Goal: Transaction & Acquisition: Purchase product/service

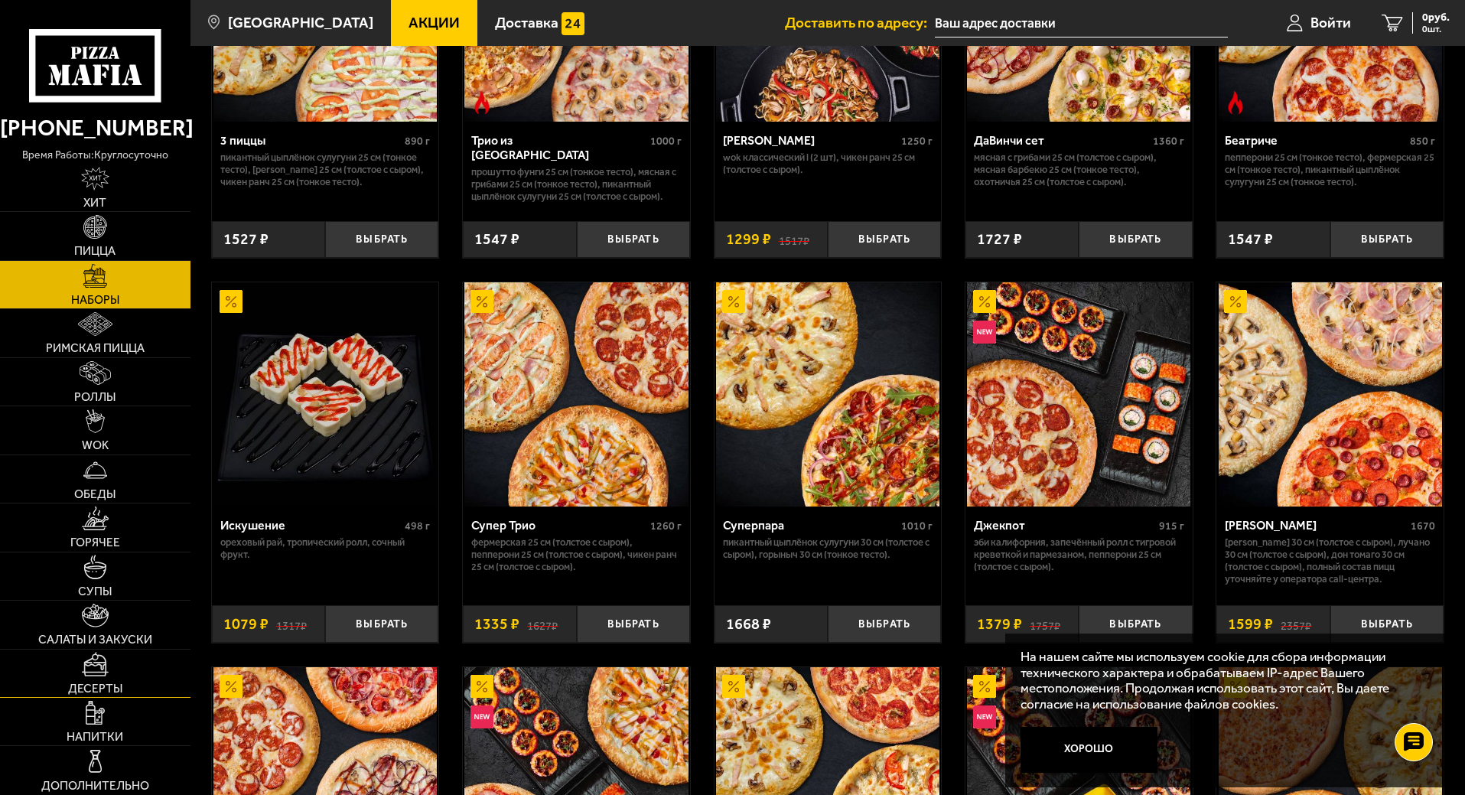
scroll to position [765, 0]
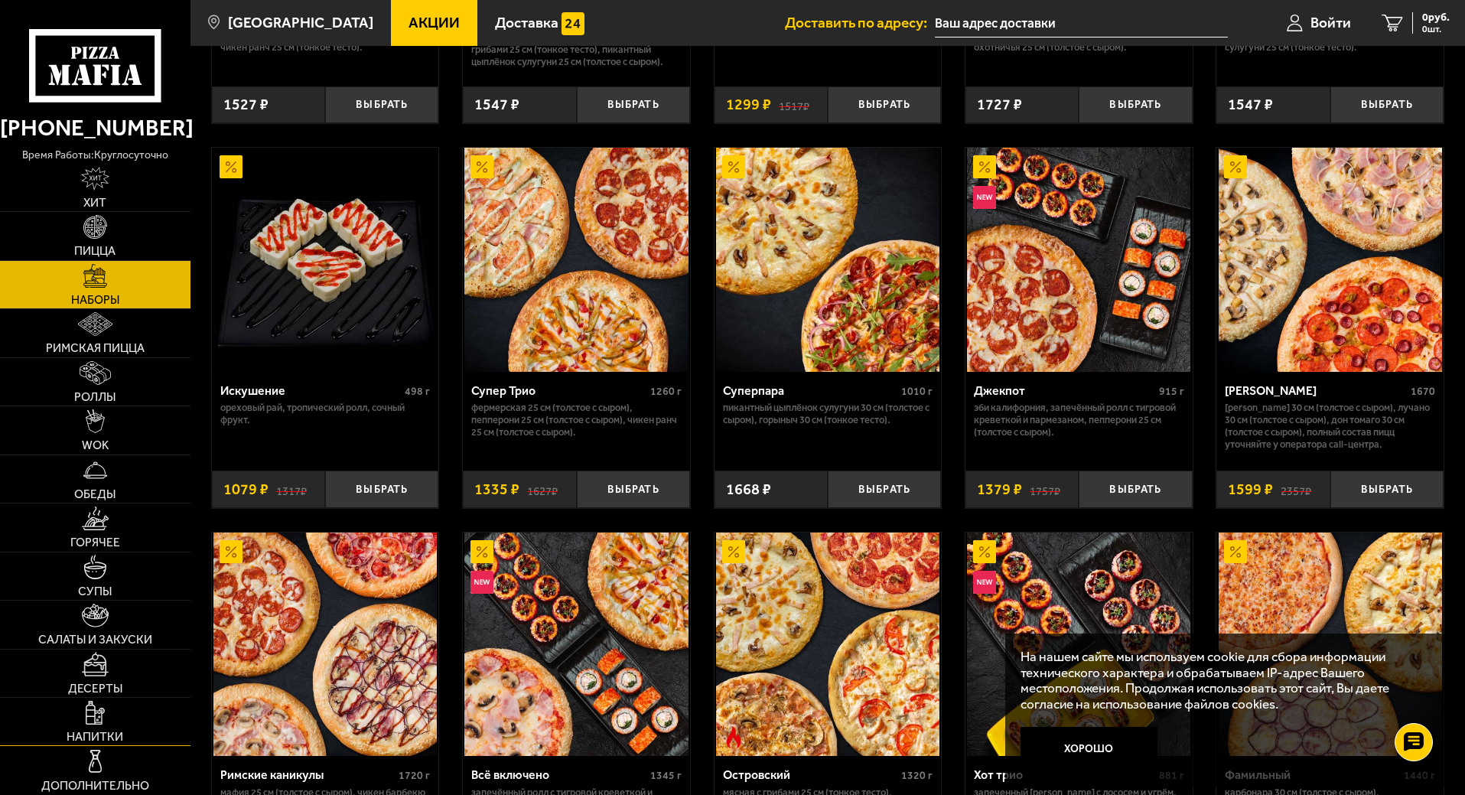
click at [103, 714] on img at bounding box center [95, 713] width 18 height 24
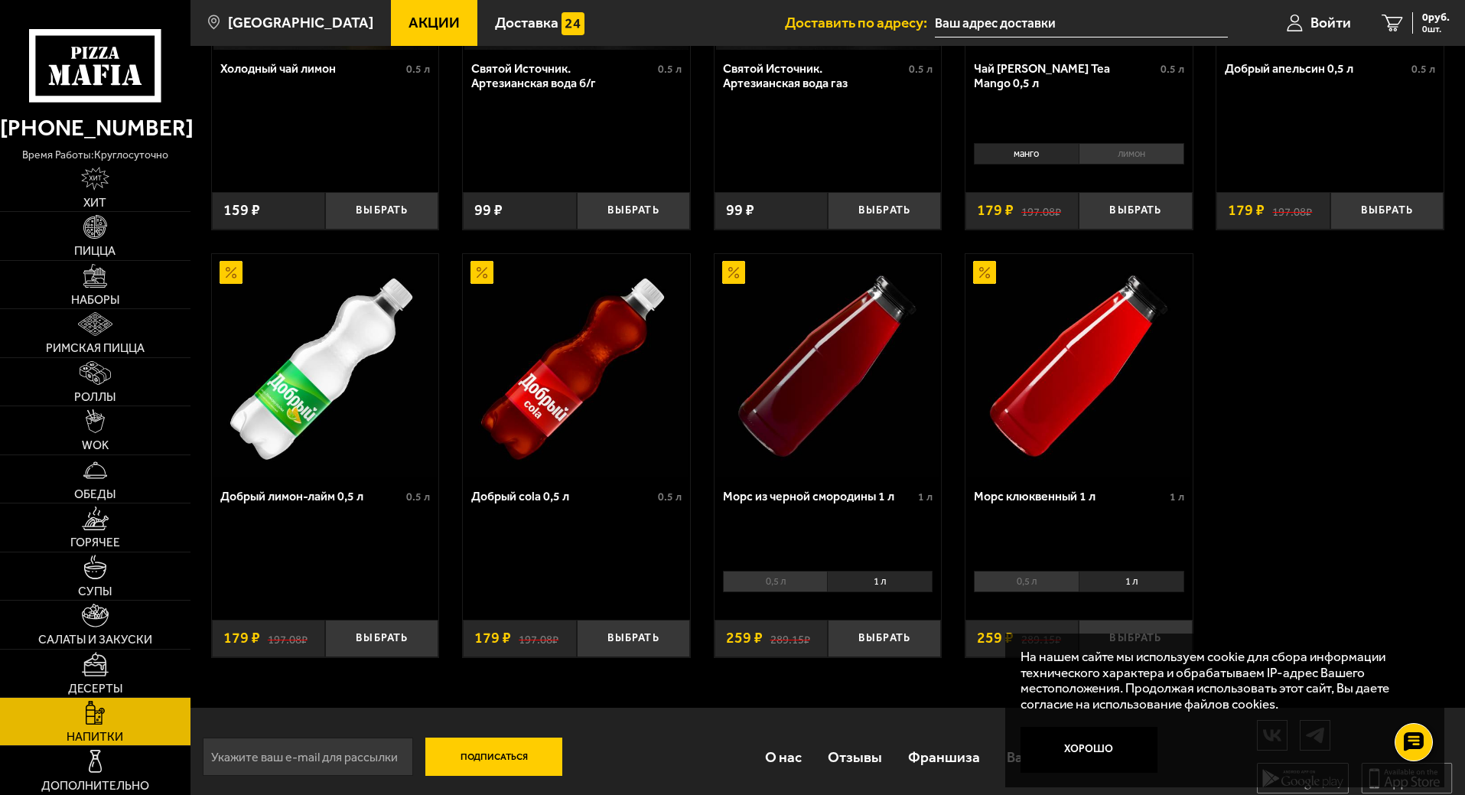
scroll to position [718, 0]
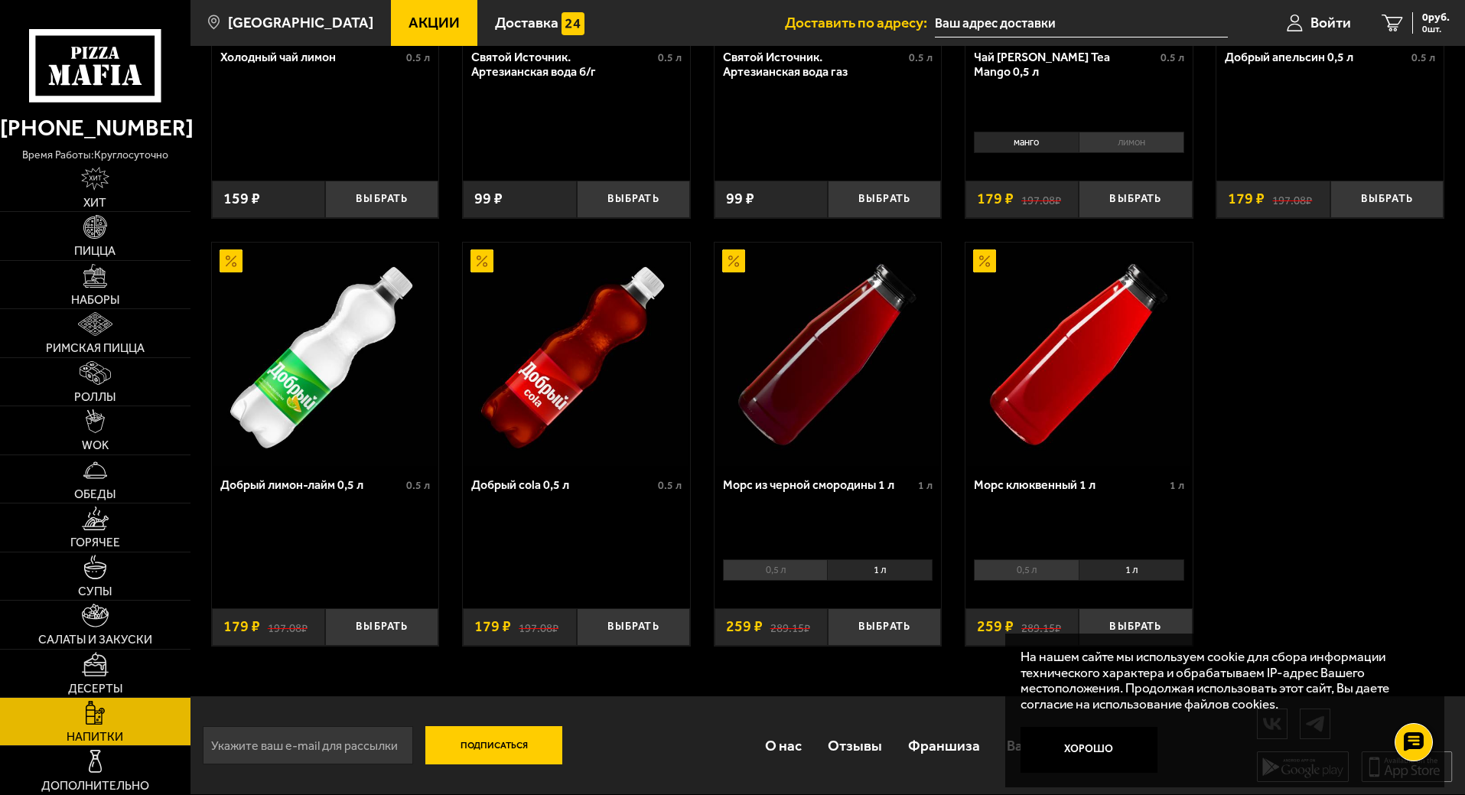
click at [890, 573] on li "1 л" at bounding box center [880, 569] width 106 height 21
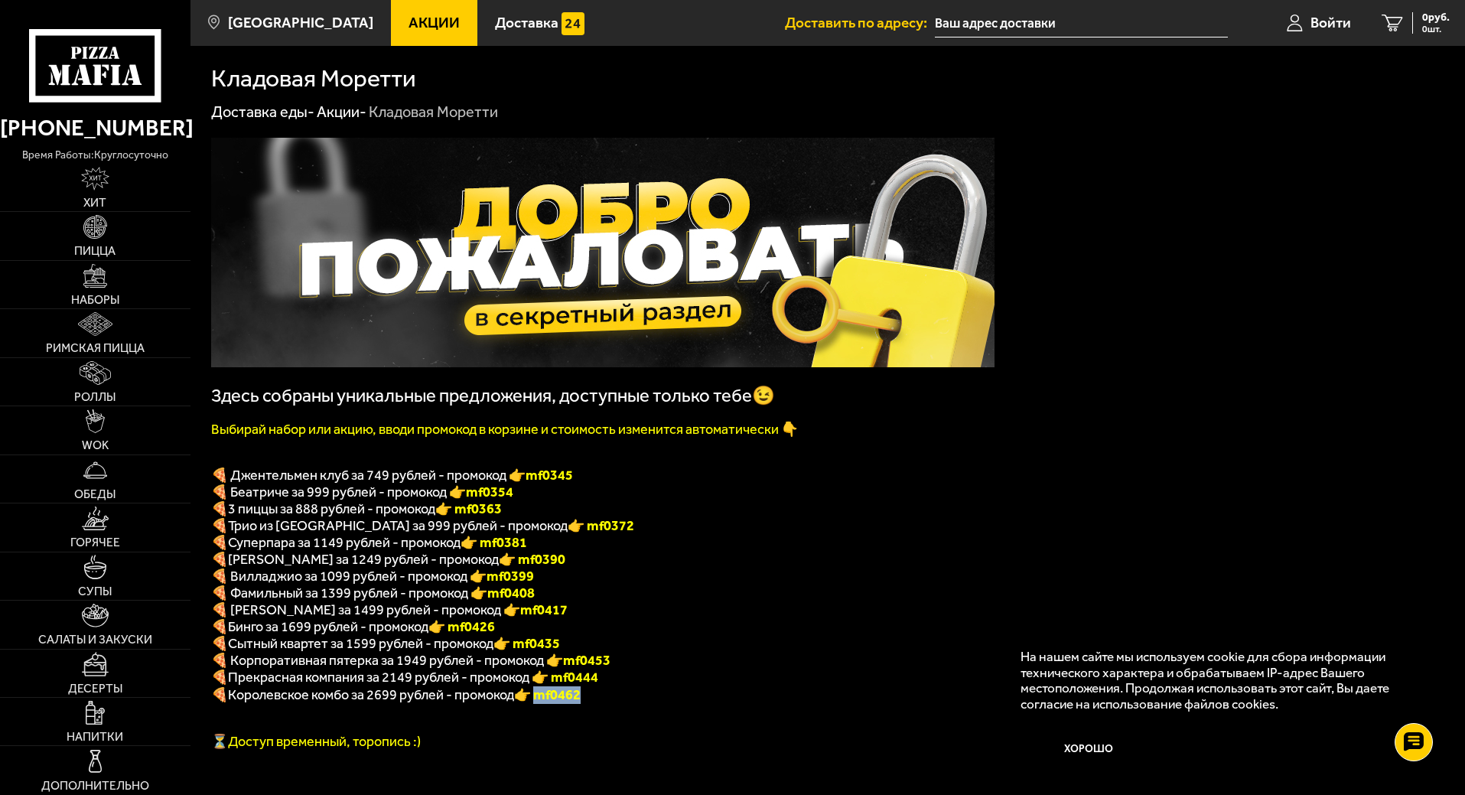
drag, startPoint x: 591, startPoint y: 710, endPoint x: 545, endPoint y: 711, distance: 46.7
click at [545, 704] on p "🍕 Королевское комбо за 2699 рублей - промокод 👉 mf0462" at bounding box center [602, 695] width 783 height 18
drag, startPoint x: 396, startPoint y: 674, endPoint x: 466, endPoint y: 673, distance: 69.6
click at [466, 669] on span "🍕 Корпоративная пятерка за 1949 рублей - промокод 👉 mf0453" at bounding box center [410, 660] width 399 height 17
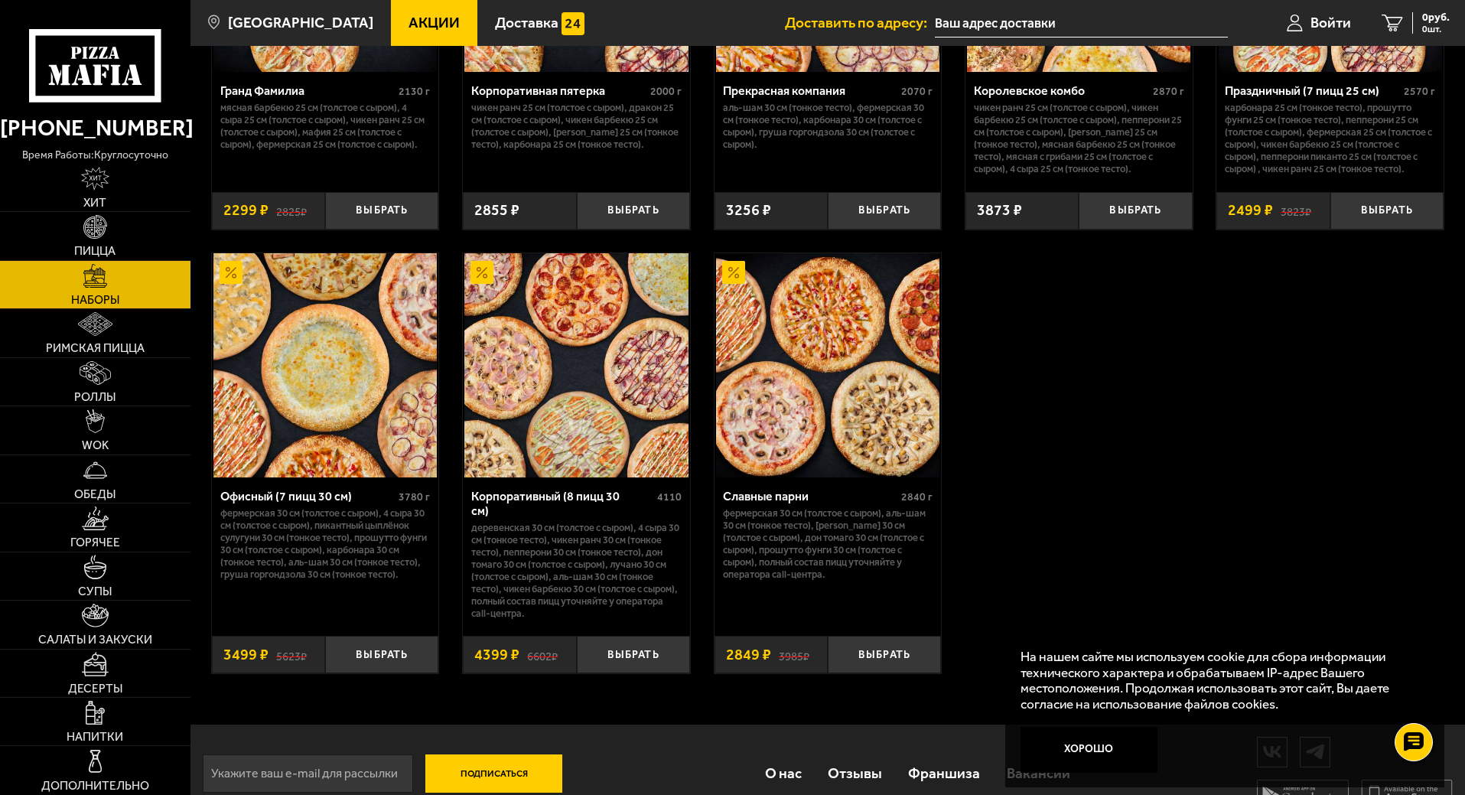
scroll to position [2269, 0]
